Goal: Check status

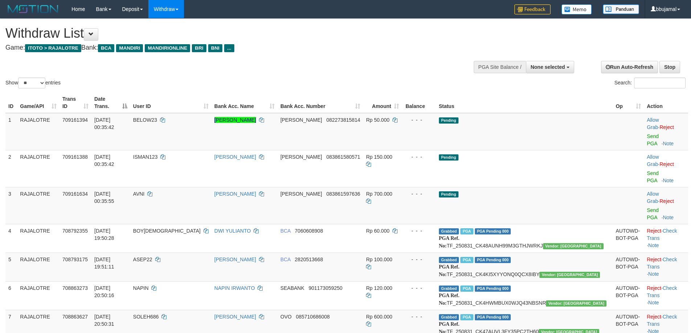
select select
select select "**"
click at [382, 59] on div "Show ** ** ** *** entries Search:" at bounding box center [345, 54] width 691 height 71
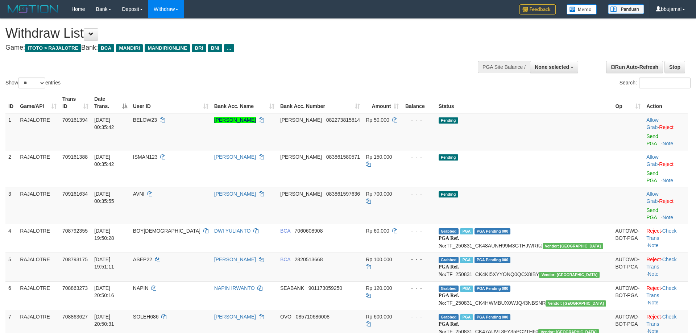
select select
select select "**"
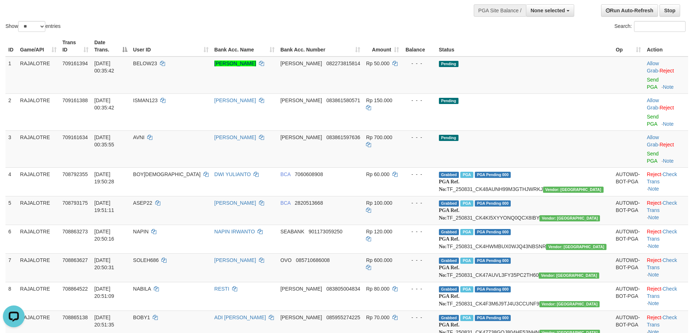
scroll to position [36, 0]
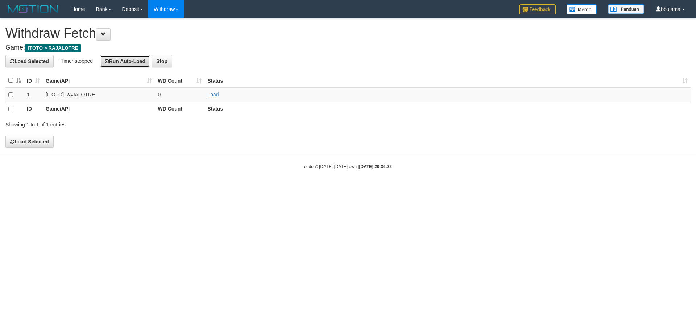
click at [119, 59] on button "Run Auto-Load" at bounding box center [125, 61] width 50 height 12
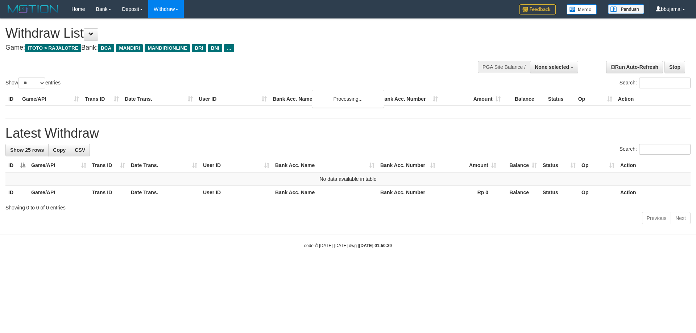
select select
select select "**"
select select
select select "**"
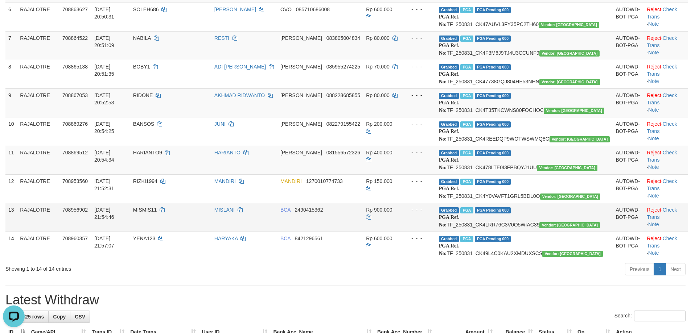
scroll to position [348, 0]
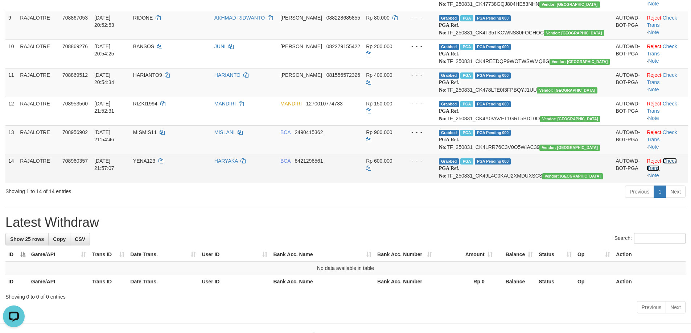
click at [668, 171] on link "Check Trans" at bounding box center [662, 164] width 30 height 13
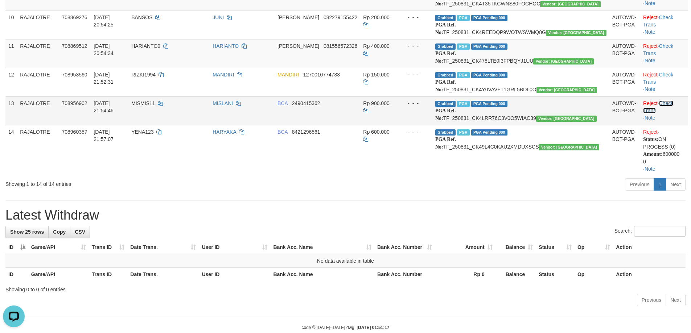
click at [666, 114] on link "Check Trans" at bounding box center [658, 106] width 30 height 13
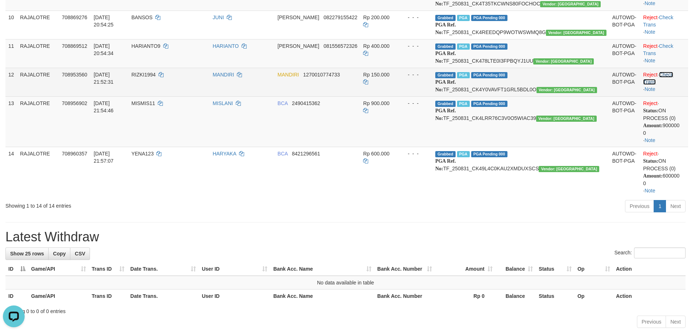
click at [664, 85] on link "Check Trans" at bounding box center [658, 78] width 30 height 13
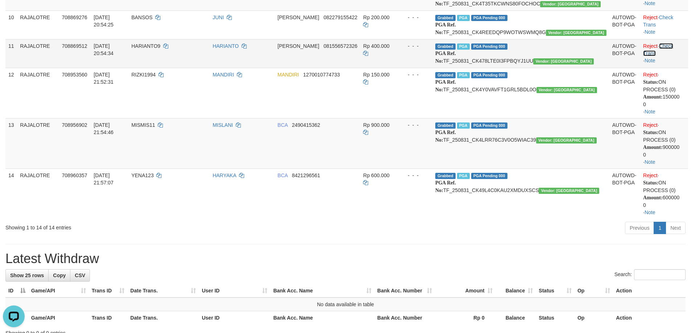
click at [660, 56] on link "Check Trans" at bounding box center [658, 49] width 30 height 13
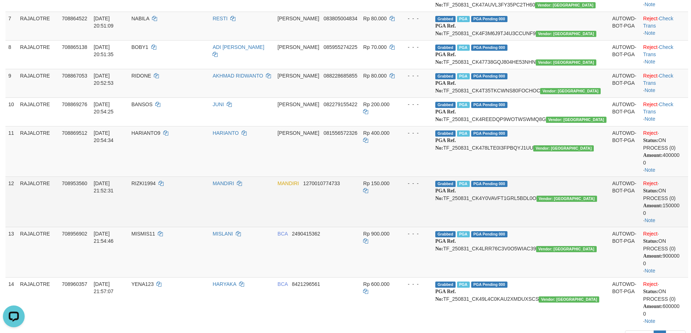
scroll to position [239, 0]
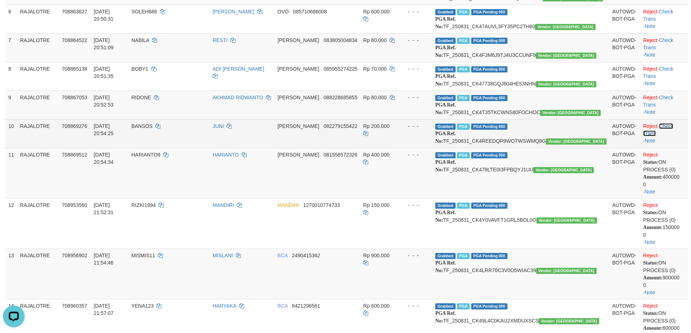
click at [667, 136] on link "Check Trans" at bounding box center [658, 129] width 30 height 13
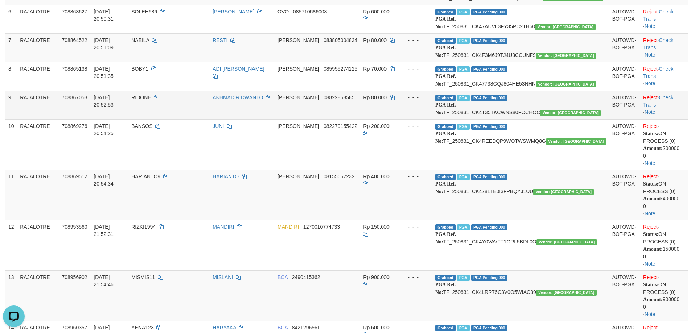
click at [663, 119] on td "Reject · Check Trans · Note" at bounding box center [664, 105] width 48 height 29
click at [663, 108] on link "Check Trans" at bounding box center [658, 101] width 30 height 13
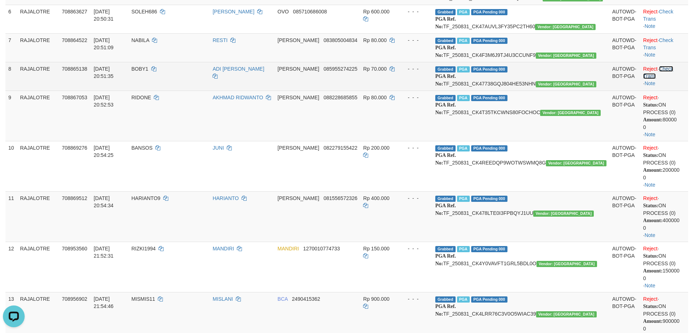
click at [664, 79] on link "Check Trans" at bounding box center [658, 72] width 30 height 13
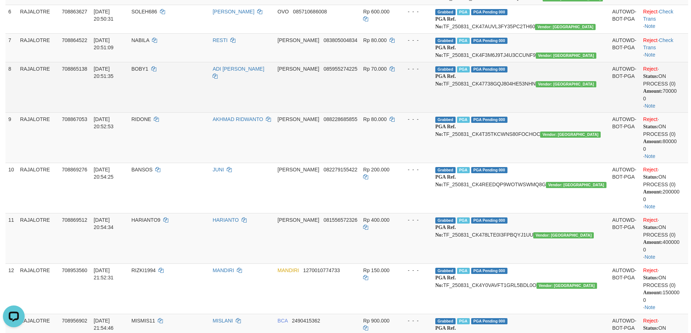
scroll to position [203, 0]
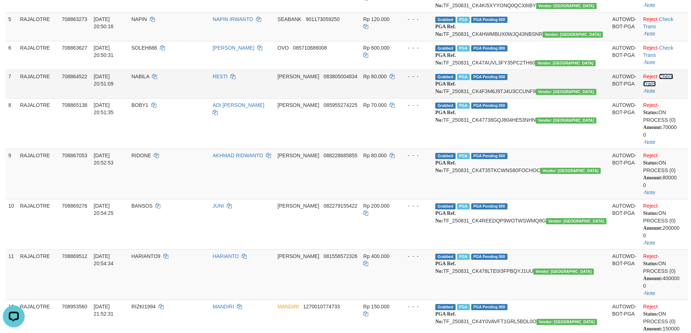
click at [663, 87] on link "Check Trans" at bounding box center [658, 80] width 30 height 13
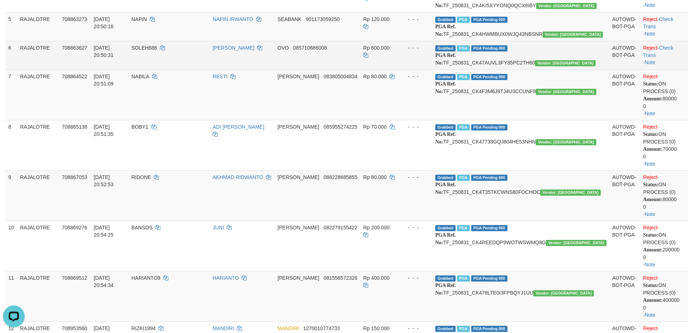
click at [663, 70] on td "Reject · Check Trans · Note" at bounding box center [664, 55] width 48 height 29
click at [658, 70] on td "Reject · Check Trans · Note" at bounding box center [664, 55] width 48 height 29
click at [658, 58] on link "Check Trans" at bounding box center [658, 51] width 30 height 13
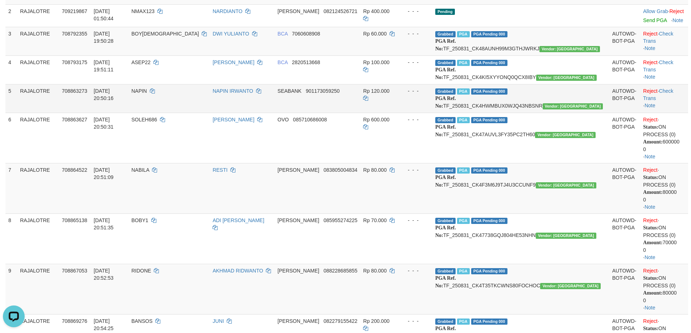
scroll to position [131, 0]
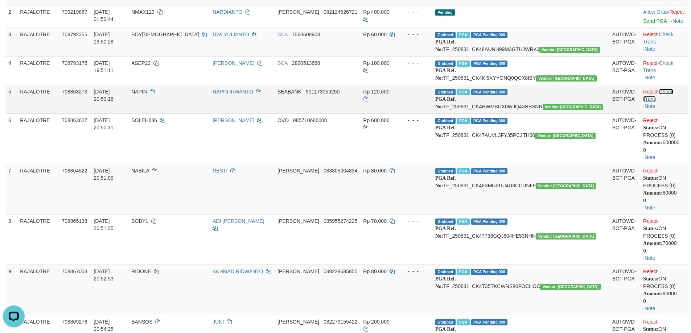
click at [665, 102] on link "Check Trans" at bounding box center [658, 95] width 30 height 13
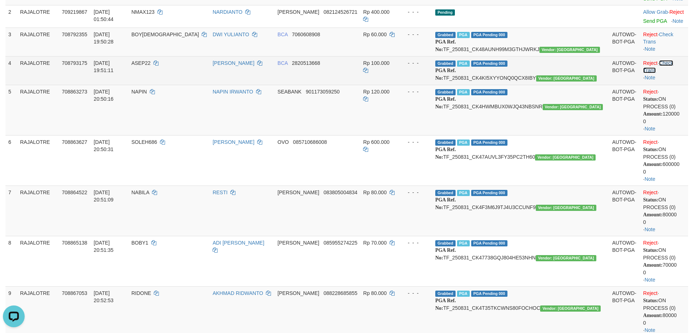
click at [663, 71] on link "Check Trans" at bounding box center [658, 66] width 30 height 13
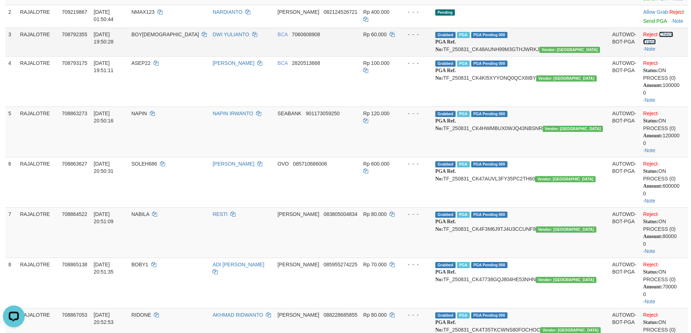
click at [662, 35] on link "Check Trans" at bounding box center [658, 38] width 30 height 13
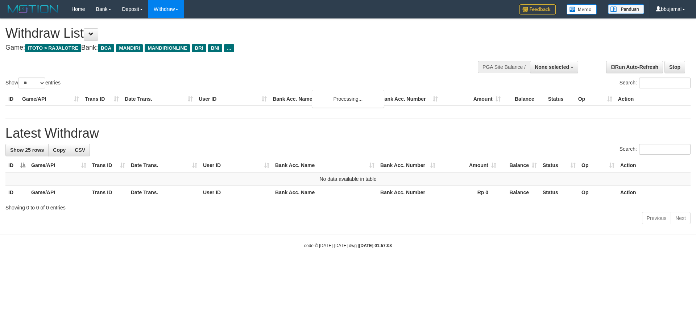
select select
select select "**"
